Goal: Entertainment & Leisure: Consume media (video, audio)

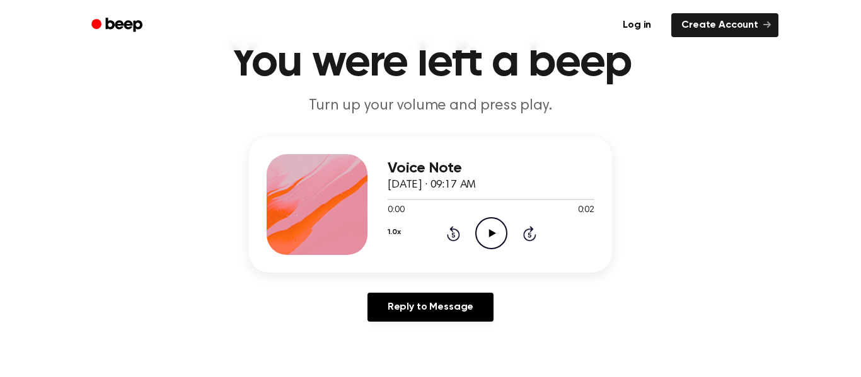
scroll to position [61, 0]
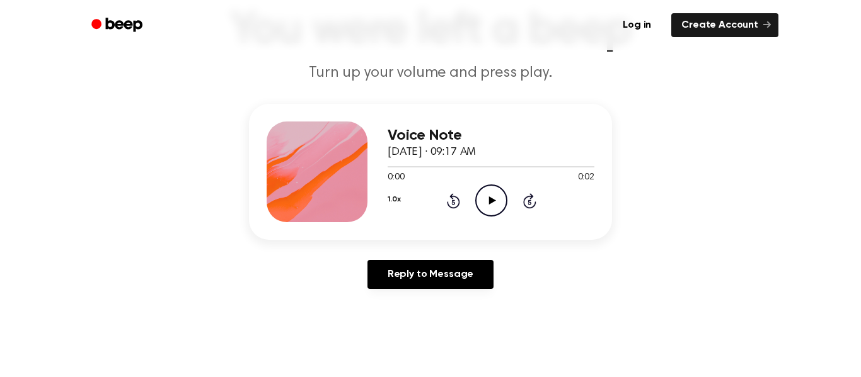
scroll to position [98, 0]
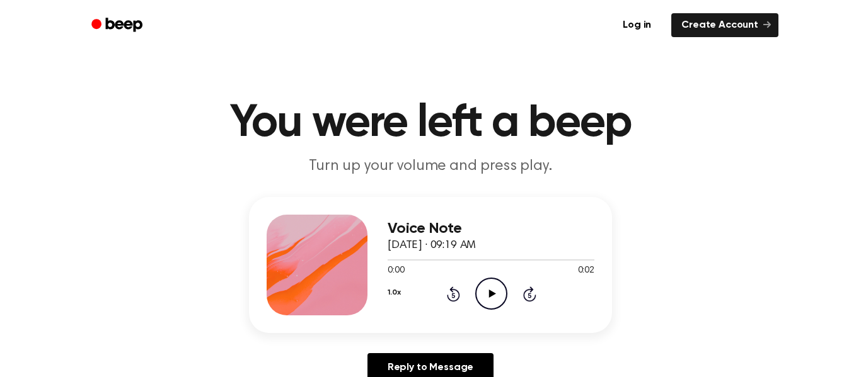
click at [492, 307] on icon "Play Audio" at bounding box center [491, 294] width 32 height 32
click at [488, 290] on icon "Play Audio" at bounding box center [491, 294] width 32 height 32
click at [478, 282] on icon "Play Audio" at bounding box center [491, 294] width 32 height 32
click at [495, 295] on icon "Play Audio" at bounding box center [491, 294] width 32 height 32
